Goal: Book appointment/travel/reservation

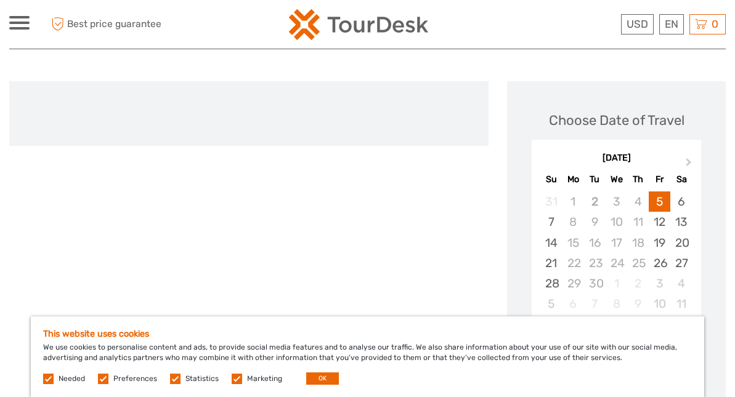
scroll to position [145, 0]
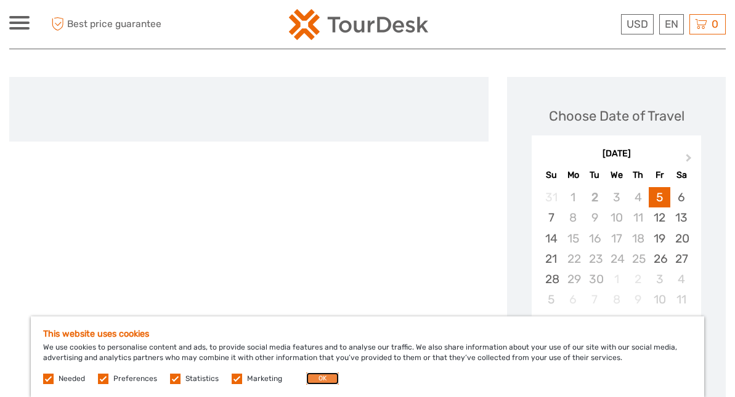
click at [319, 373] on button "OK" at bounding box center [322, 379] width 33 height 12
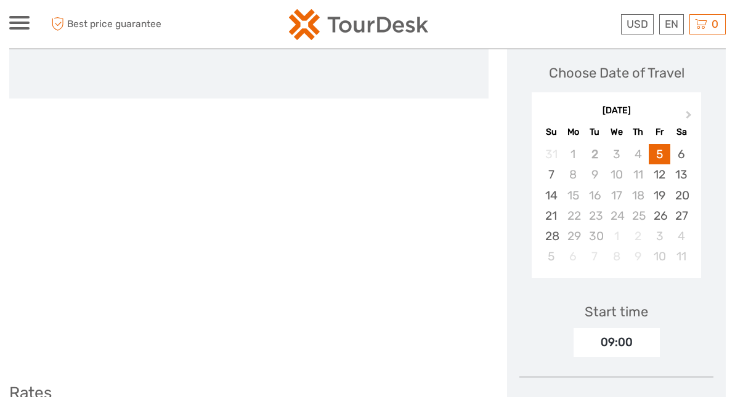
scroll to position [189, 0]
click at [587, 328] on div "09:00" at bounding box center [617, 342] width 86 height 28
click at [605, 328] on div "09:00" at bounding box center [617, 342] width 86 height 28
click at [638, 328] on div "09:00" at bounding box center [617, 342] width 86 height 28
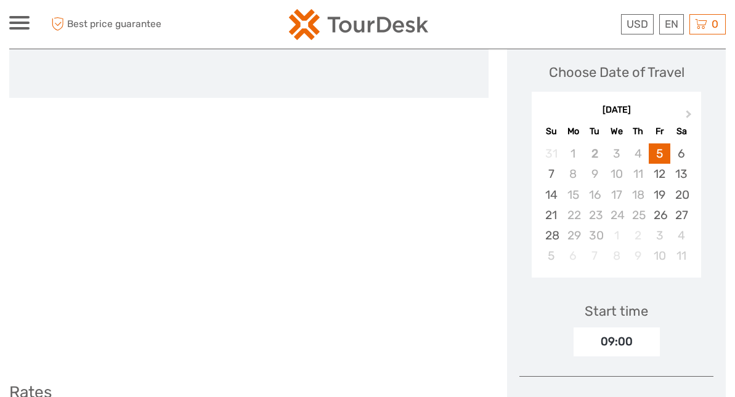
click at [611, 328] on div "09:00" at bounding box center [617, 342] width 86 height 28
click at [627, 328] on div "09:00" at bounding box center [617, 342] width 86 height 28
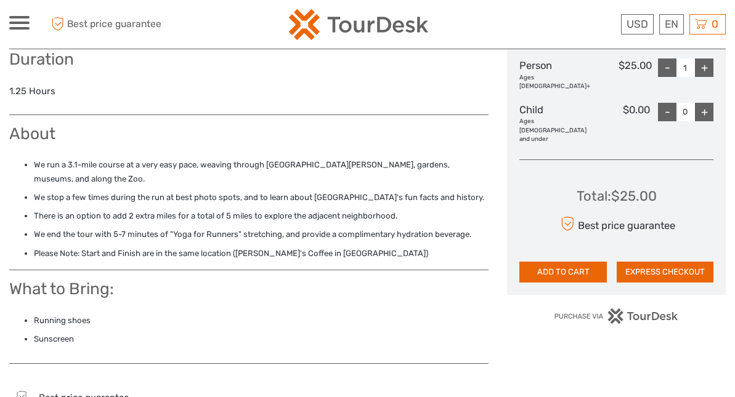
scroll to position [417, 0]
